Goal: Task Accomplishment & Management: Manage account settings

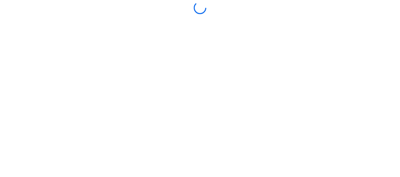
drag, startPoint x: 0, startPoint y: 0, endPoint x: 191, endPoint y: 165, distance: 252.2
click at [191, 165] on div at bounding box center [200, 89] width 396 height 174
